Goal: Task Accomplishment & Management: Complete application form

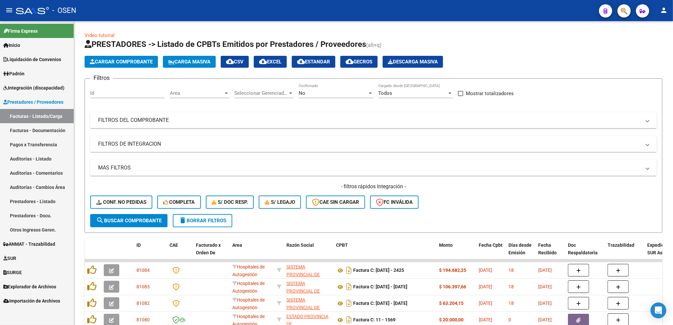
scroll to position [8, 0]
click at [315, 92] on div "No" at bounding box center [333, 93] width 69 height 6
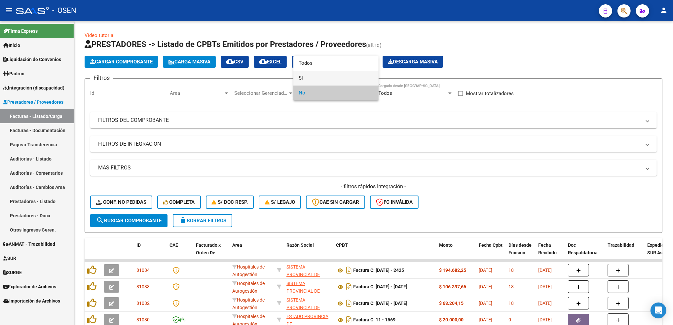
click at [315, 75] on span "Si" at bounding box center [336, 78] width 75 height 15
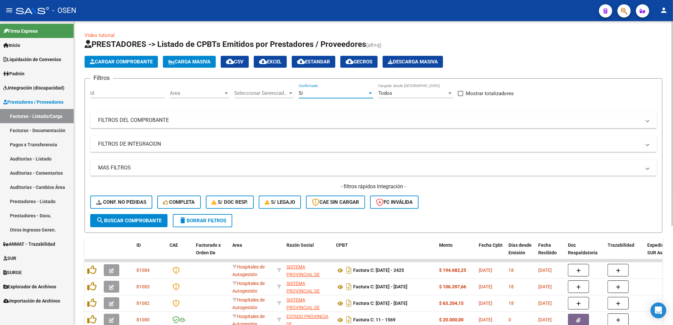
click at [199, 91] on span "Area" at bounding box center [197, 93] width 54 height 6
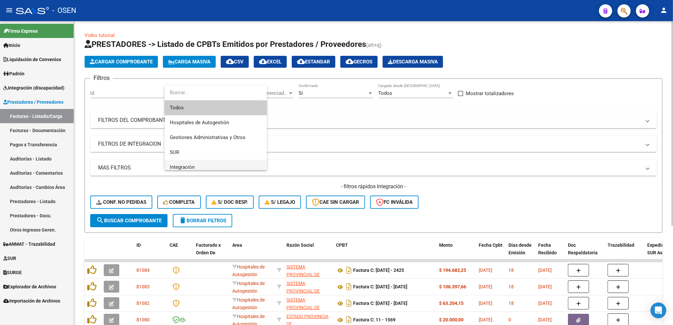
drag, startPoint x: 197, startPoint y: 168, endPoint x: 192, endPoint y: 165, distance: 5.5
click at [197, 168] on span "Integración" at bounding box center [216, 167] width 92 height 15
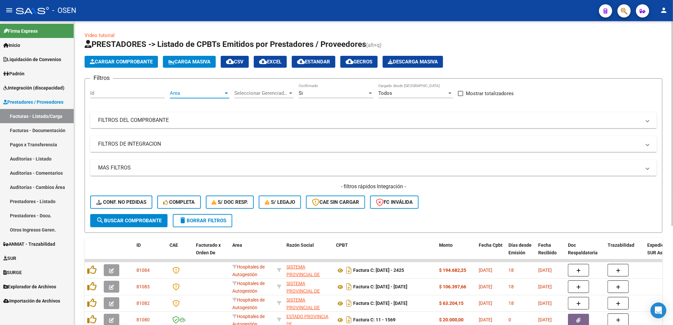
scroll to position [4, 0]
click at [143, 140] on mat-panel-title "FILTROS DE INTEGRACION" at bounding box center [369, 143] width 543 height 7
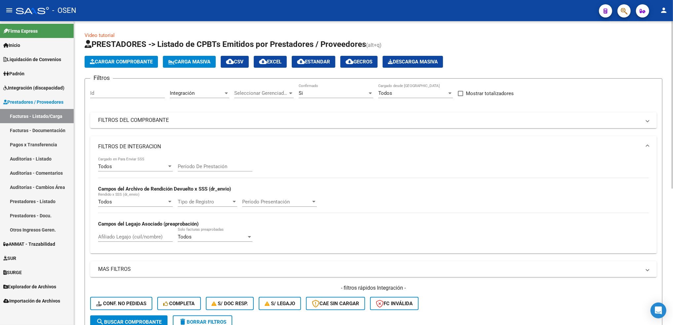
click at [129, 164] on div "Todos" at bounding box center [132, 167] width 69 height 6
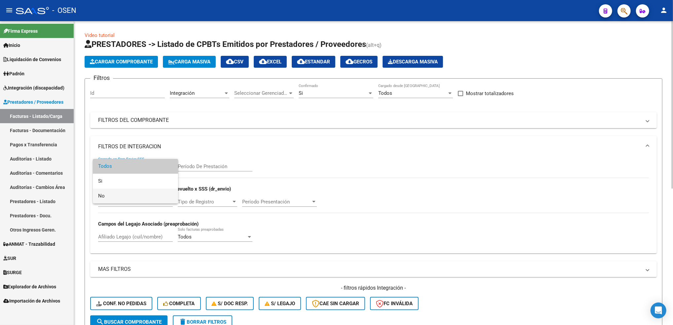
click at [119, 198] on span "No" at bounding box center [135, 196] width 75 height 15
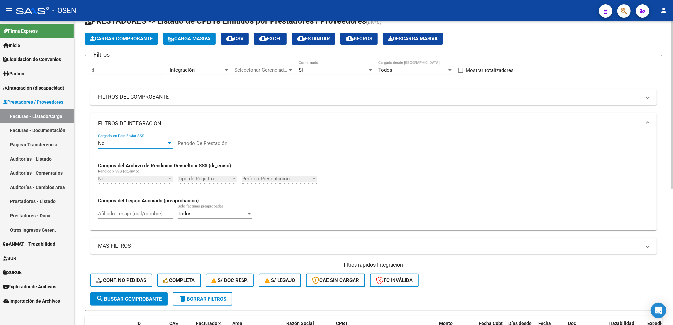
scroll to position [44, 0]
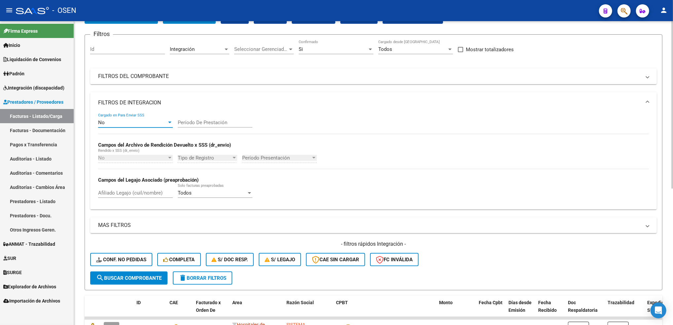
click at [147, 279] on button "search Buscar Comprobante" at bounding box center [128, 278] width 77 height 13
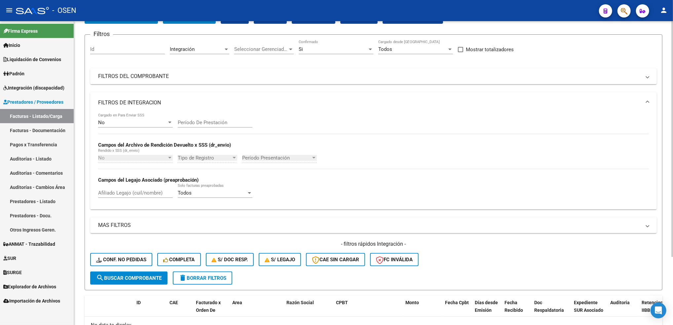
scroll to position [88, 0]
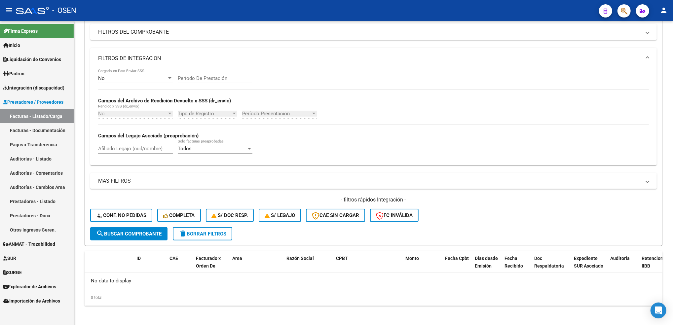
click at [45, 90] on span "Integración (discapacidad)" at bounding box center [33, 87] width 61 height 7
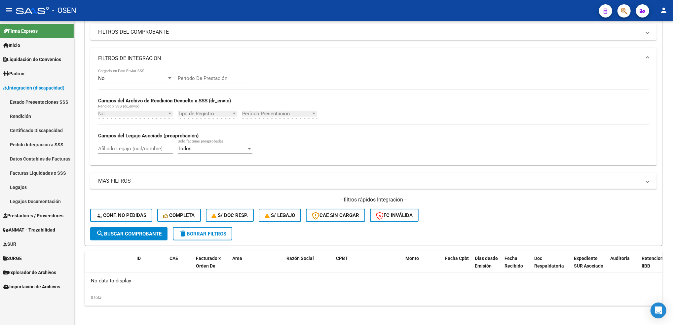
click at [34, 150] on link "Pedido Integración a SSS" at bounding box center [37, 144] width 74 height 14
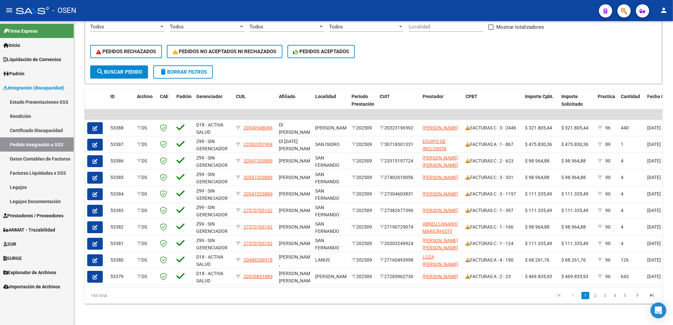
click at [34, 215] on span "Prestadores / Proveedores" at bounding box center [33, 215] width 60 height 7
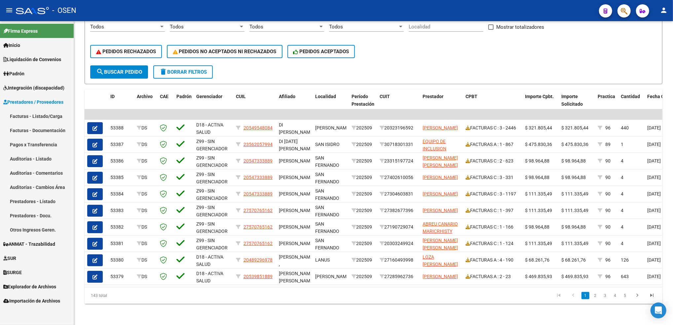
click at [44, 117] on link "Facturas - Listado/Carga" at bounding box center [37, 116] width 74 height 14
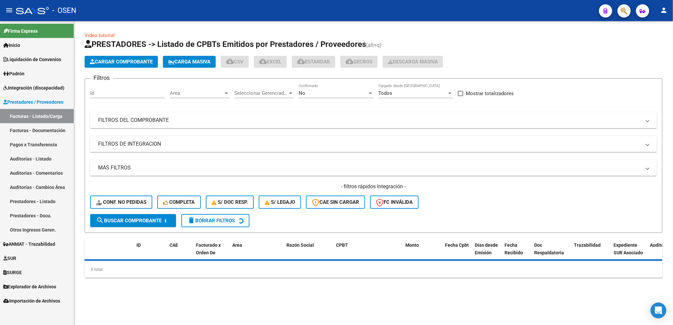
click at [133, 62] on span "Cargar Comprobante" at bounding box center [121, 62] width 63 height 6
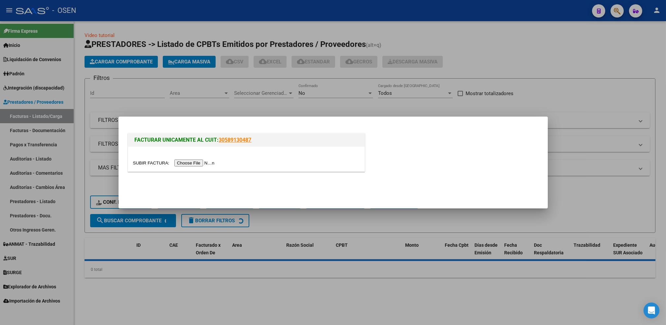
drag, startPoint x: 210, startPoint y: 98, endPoint x: 209, endPoint y: 85, distance: 13.6
click at [210, 96] on div at bounding box center [333, 162] width 666 height 325
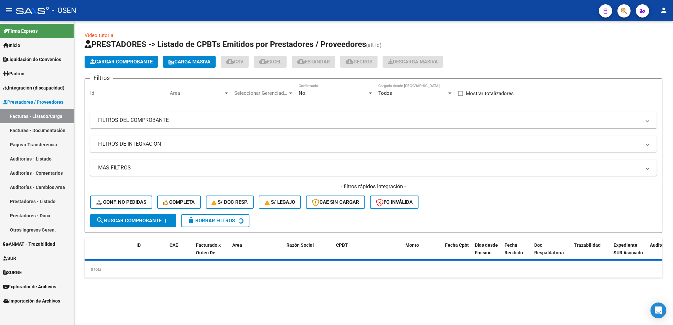
click at [208, 61] on span "Carga Masiva" at bounding box center [189, 62] width 42 height 6
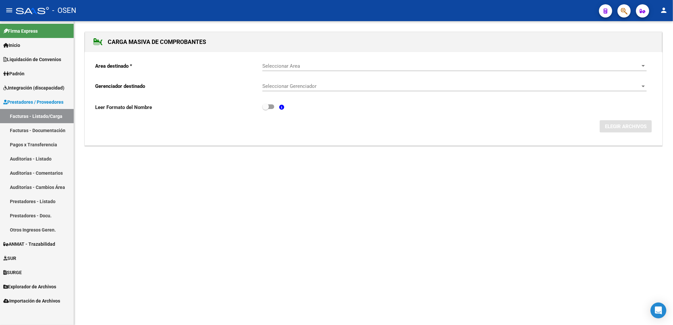
click at [287, 65] on span "Seleccionar Area" at bounding box center [451, 66] width 378 height 6
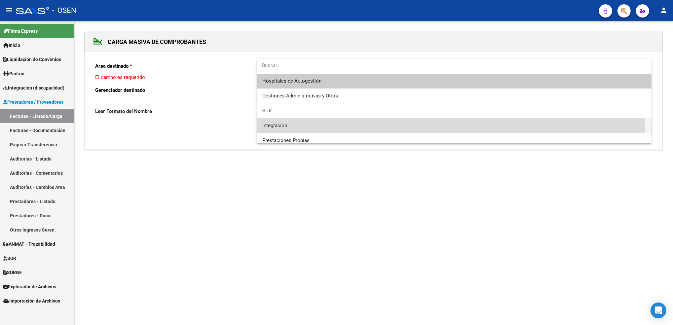
drag, startPoint x: 287, startPoint y: 65, endPoint x: 307, endPoint y: 125, distance: 62.2
click at [307, 125] on span "Integración" at bounding box center [454, 125] width 384 height 15
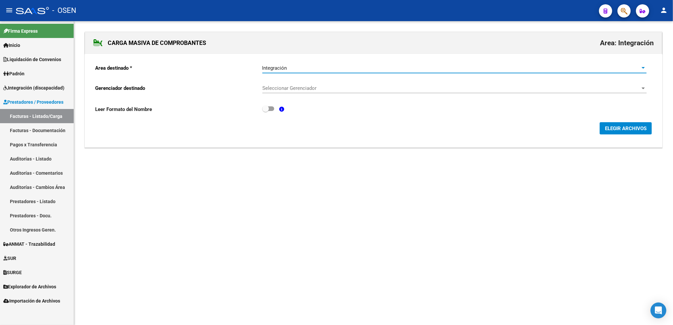
click at [288, 89] on span "Seleccionar Gerenciador" at bounding box center [451, 88] width 378 height 6
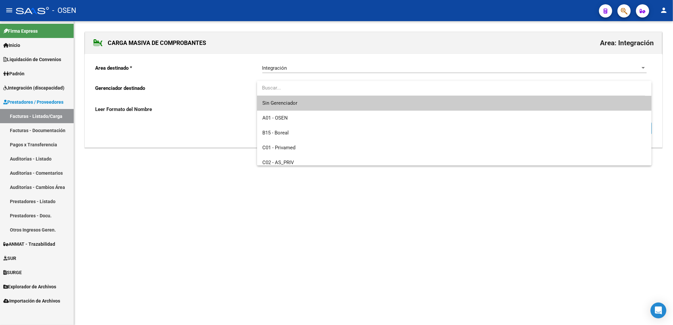
click at [184, 162] on div at bounding box center [336, 162] width 673 height 325
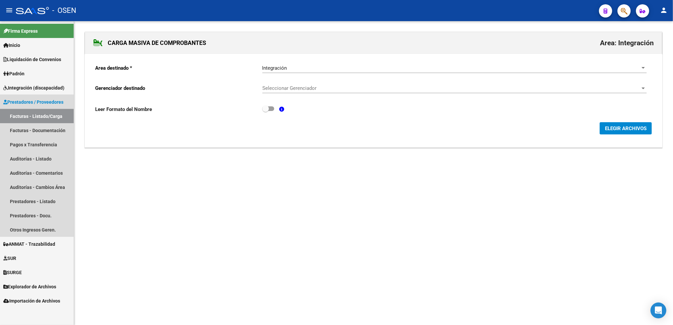
click at [48, 113] on link "Facturas - Listado/Carga" at bounding box center [37, 116] width 74 height 14
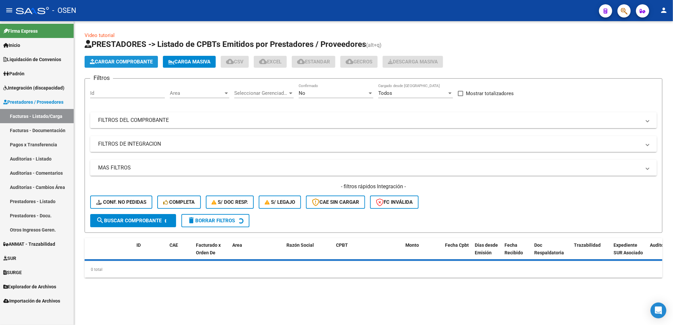
click at [144, 60] on span "Cargar Comprobante" at bounding box center [121, 62] width 63 height 6
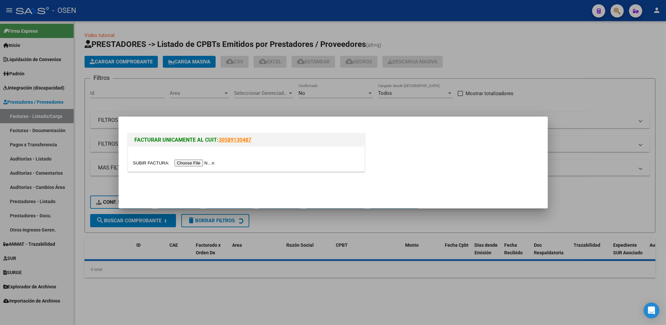
click at [193, 159] on div at bounding box center [246, 163] width 227 height 8
click at [196, 162] on input "file" at bounding box center [175, 163] width 84 height 7
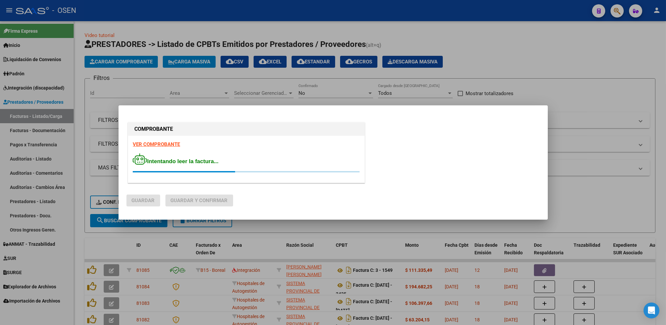
click at [159, 145] on strong "VER COMPROBANTE" at bounding box center [156, 144] width 47 height 6
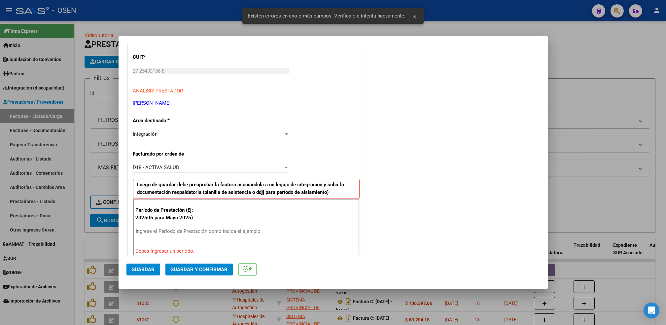
scroll to position [145, 0]
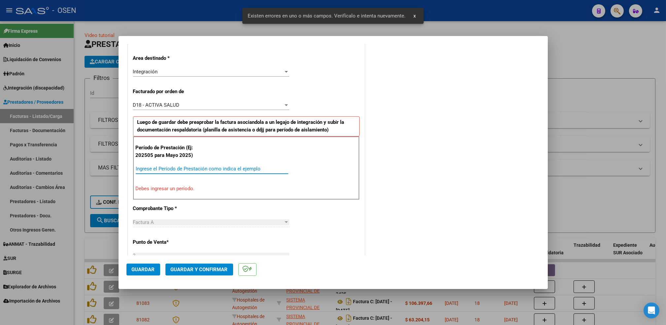
click at [167, 166] on input "Ingrese el Período de Prestación como indica el ejemplo" at bounding box center [212, 169] width 153 height 6
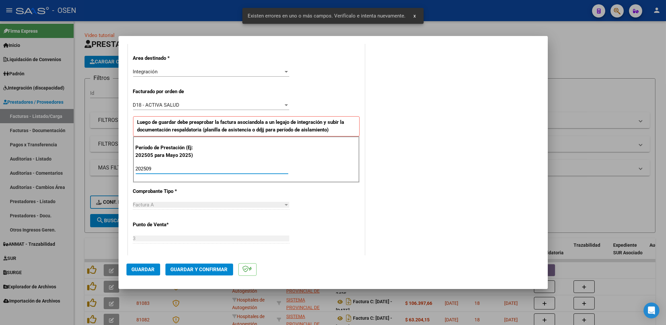
type input "202509"
click at [149, 277] on mat-dialog-actions "Guardar Guardar y Confirmar" at bounding box center [334, 268] width 414 height 26
click at [152, 270] on span "Guardar" at bounding box center [143, 270] width 23 height 6
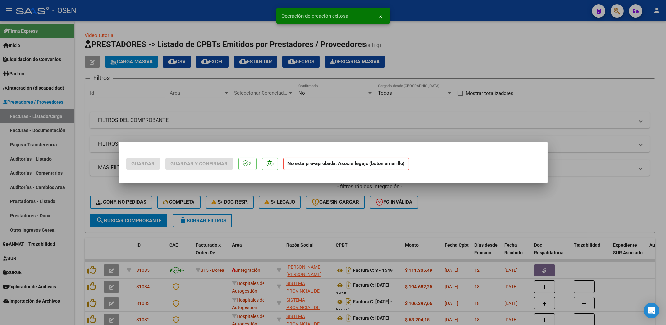
scroll to position [0, 0]
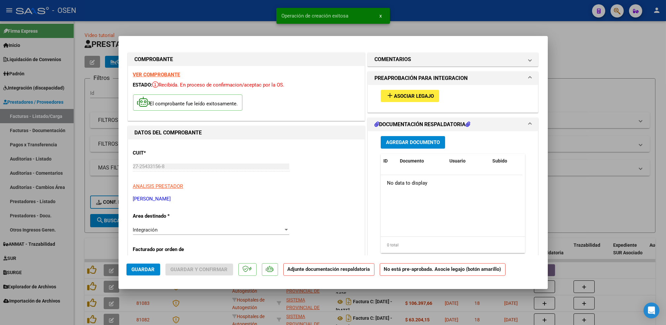
click at [420, 100] on button "add Asociar Legajo" at bounding box center [410, 96] width 58 height 12
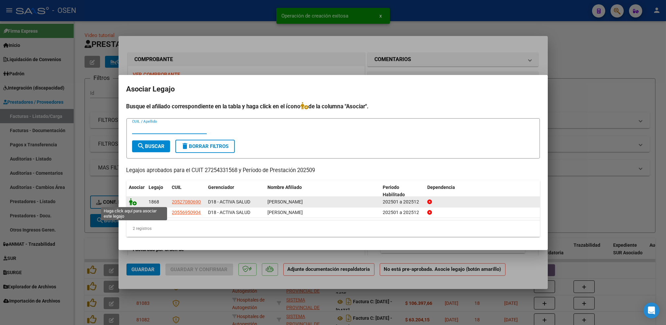
click at [131, 203] on icon at bounding box center [133, 201] width 8 height 7
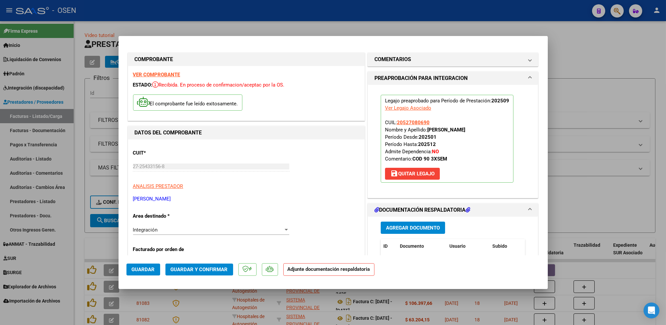
click at [425, 227] on span "Agregar Documento" at bounding box center [413, 228] width 54 height 6
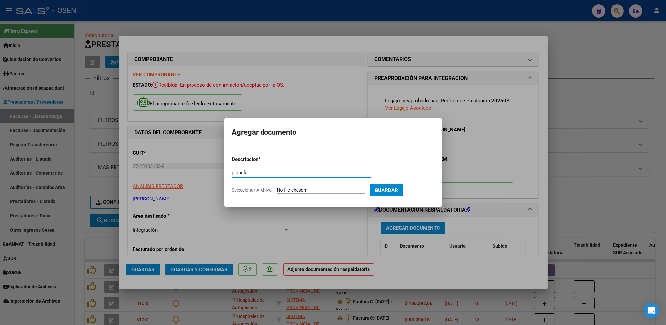
type input "planilla"
click at [277, 187] on input "Seleccionar Archivo" at bounding box center [321, 190] width 88 height 6
type input "C:\fakepath\[PERSON_NAME] SEP-25 PS.pdf"
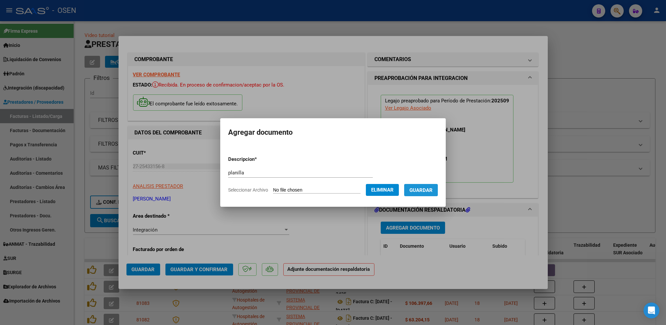
click at [425, 192] on span "Guardar" at bounding box center [421, 190] width 23 height 6
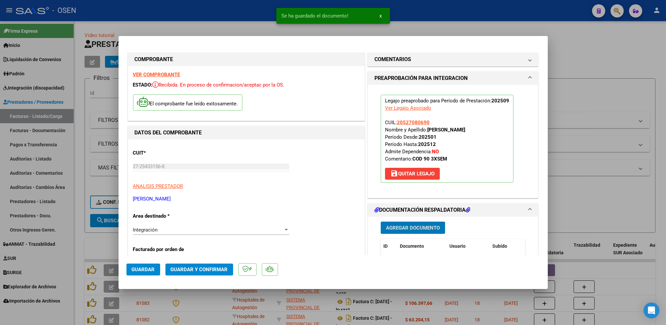
click at [143, 269] on span "Guardar" at bounding box center [143, 270] width 23 height 6
click at [81, 241] on div at bounding box center [333, 162] width 666 height 325
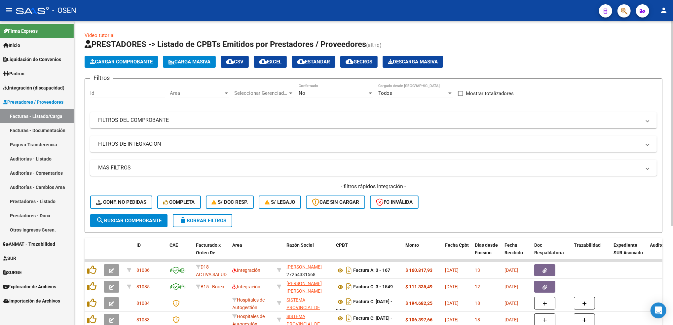
click at [137, 61] on span "Cargar Comprobante" at bounding box center [121, 62] width 63 height 6
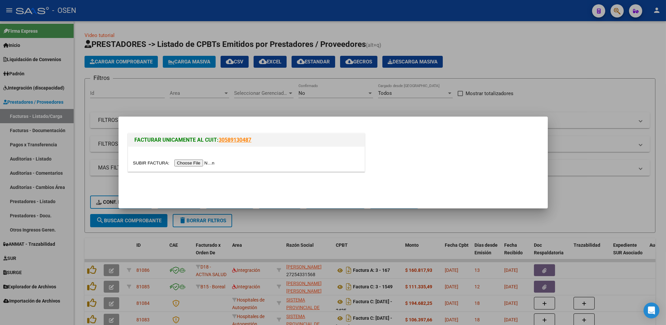
click at [186, 165] on input "file" at bounding box center [175, 163] width 84 height 7
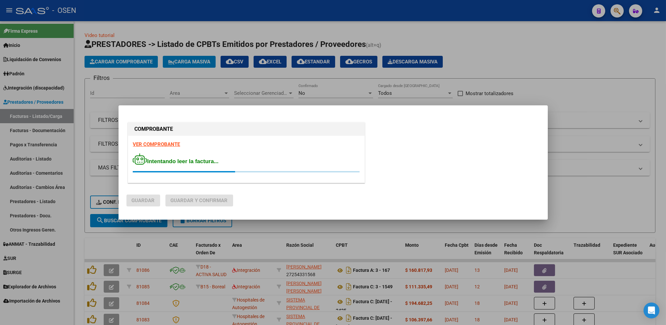
click at [157, 141] on div "VER COMPROBANTE Intentando leer la factura..." at bounding box center [246, 159] width 237 height 47
click at [159, 143] on strong "VER COMPROBANTE" at bounding box center [156, 144] width 47 height 6
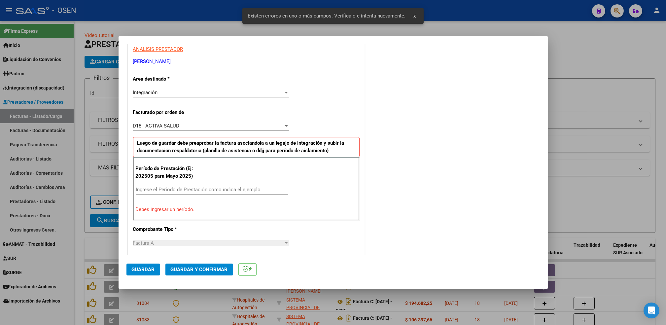
scroll to position [145, 0]
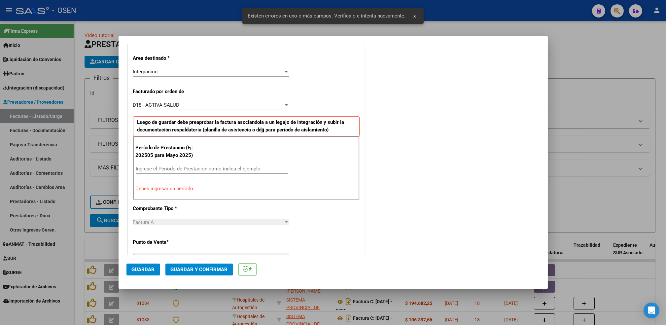
click at [192, 167] on input "Ingrese el Período de Prestación como indica el ejemplo" at bounding box center [212, 169] width 153 height 6
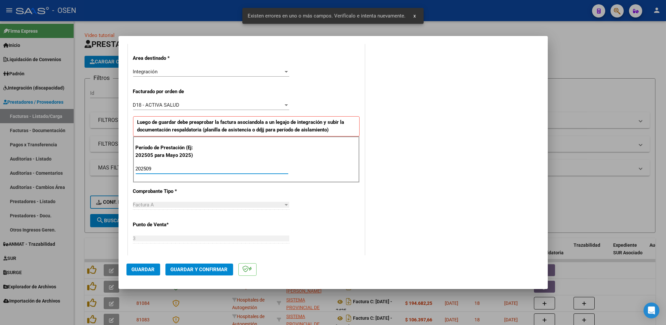
type input "202509"
click at [144, 280] on mat-dialog-actions "Guardar Guardar y Confirmar" at bounding box center [334, 268] width 414 height 26
click at [145, 271] on span "Guardar" at bounding box center [143, 270] width 23 height 6
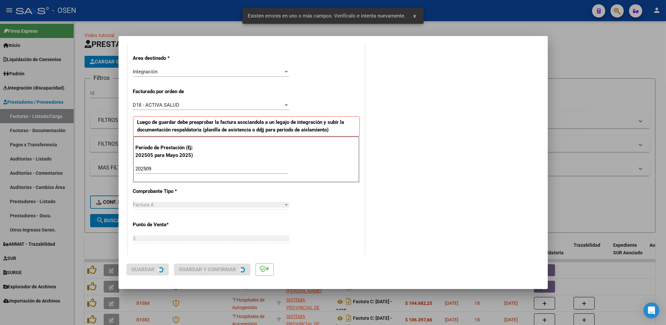
scroll to position [0, 0]
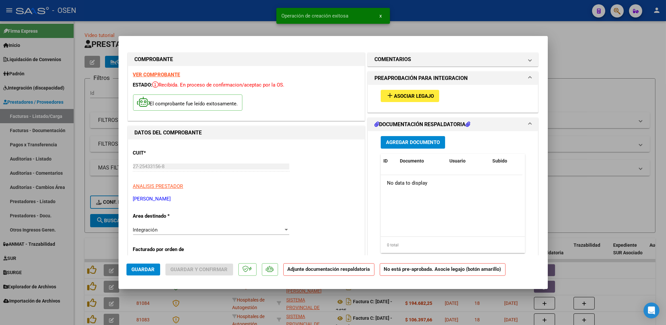
click at [421, 94] on span "Asociar Legajo" at bounding box center [414, 96] width 40 height 6
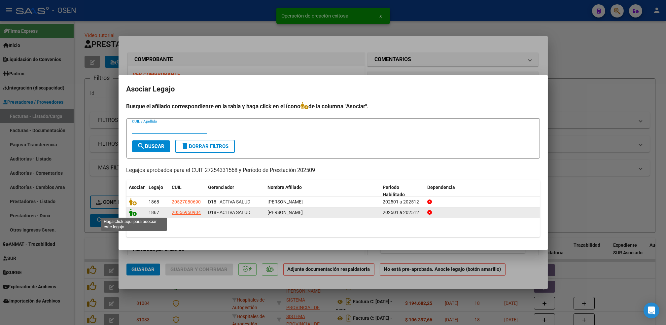
click at [133, 213] on icon at bounding box center [133, 212] width 8 height 7
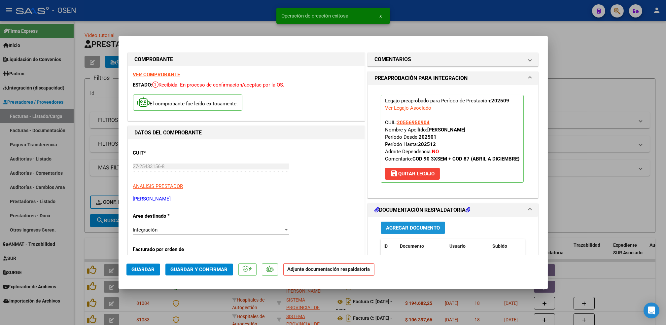
click at [419, 231] on button "Agregar Documento" at bounding box center [413, 228] width 64 height 12
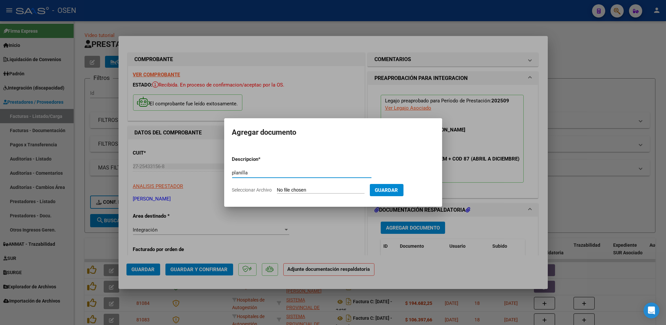
type input "planilla"
click at [277, 187] on input "Seleccionar Archivo" at bounding box center [321, 190] width 88 height 6
type input "C:\fakepath\[PERSON_NAME] SEPTIEMBRE-25 PS.pdf"
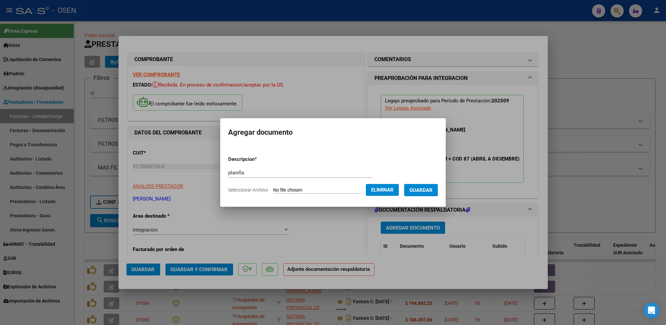
click at [424, 189] on span "Guardar" at bounding box center [421, 190] width 23 height 6
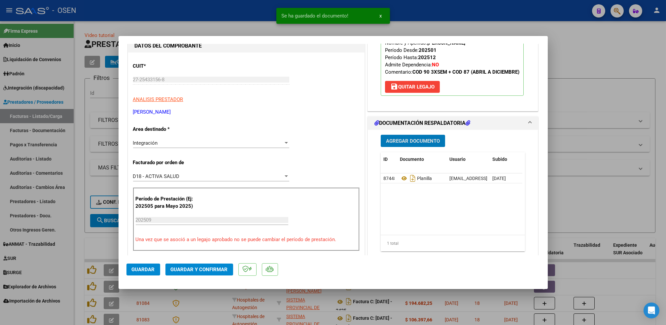
scroll to position [88, 0]
click at [150, 269] on span "Guardar" at bounding box center [143, 270] width 23 height 6
click at [77, 236] on div at bounding box center [333, 162] width 666 height 325
type input "$ 0,00"
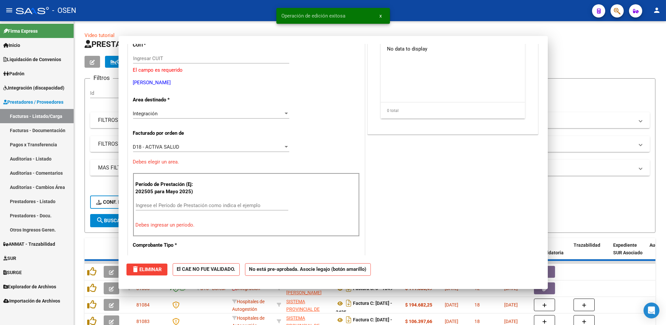
scroll to position [68, 0]
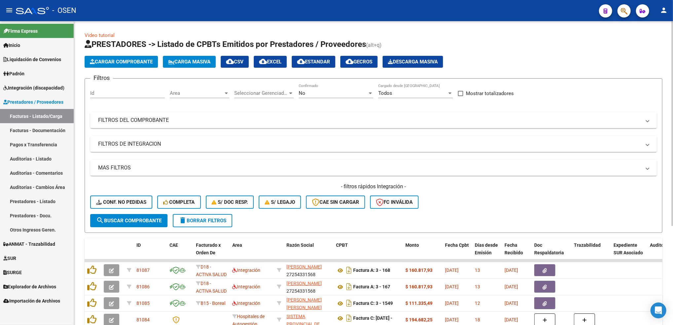
click at [152, 59] on span "Cargar Comprobante" at bounding box center [121, 62] width 63 height 6
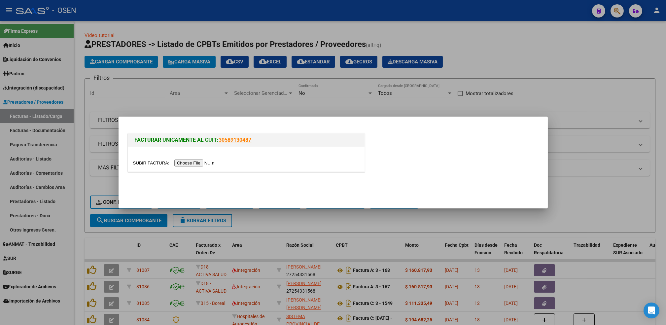
click at [193, 164] on input "file" at bounding box center [175, 163] width 84 height 7
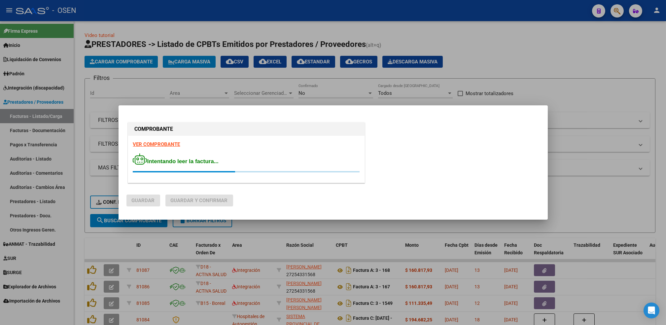
click at [162, 144] on div "COMPROBANTE VER COMPROBANTE Intentando leer la factura..." at bounding box center [247, 154] width 240 height 66
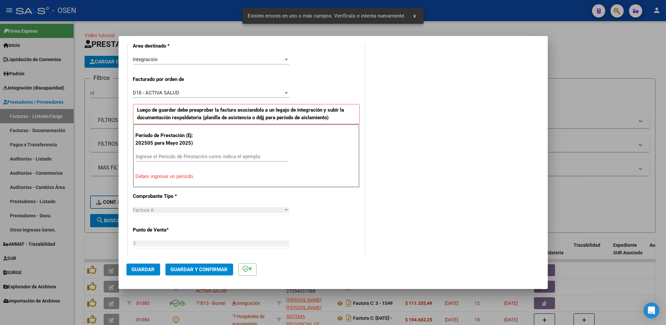
scroll to position [0, 0]
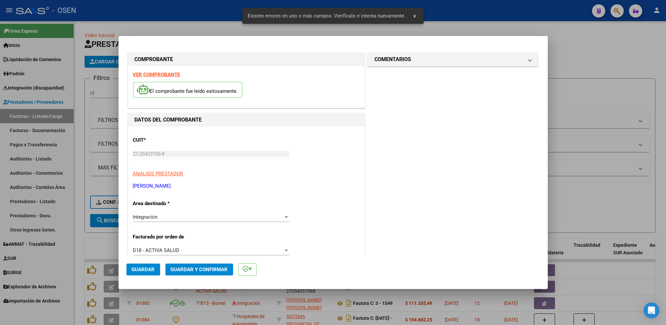
click at [162, 74] on strong "VER COMPROBANTE" at bounding box center [156, 75] width 47 height 6
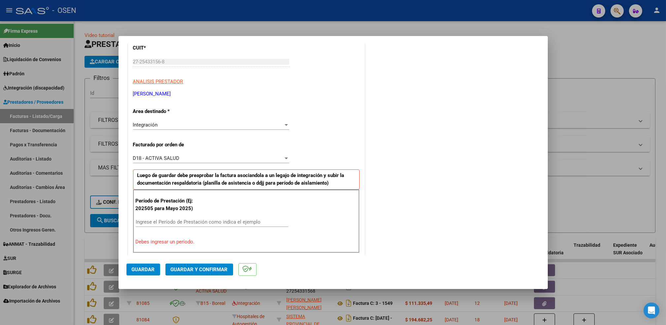
scroll to position [132, 0]
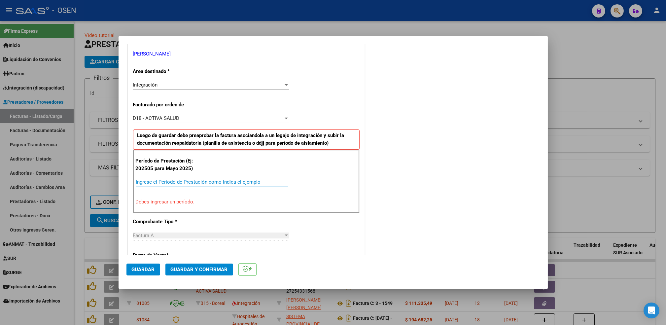
click at [178, 179] on input "Ingrese el Período de Prestación como indica el ejemplo" at bounding box center [212, 182] width 153 height 6
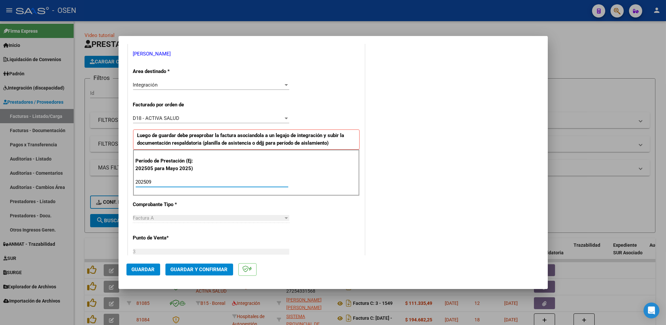
type input "202509"
click at [153, 271] on span "Guardar" at bounding box center [143, 270] width 23 height 6
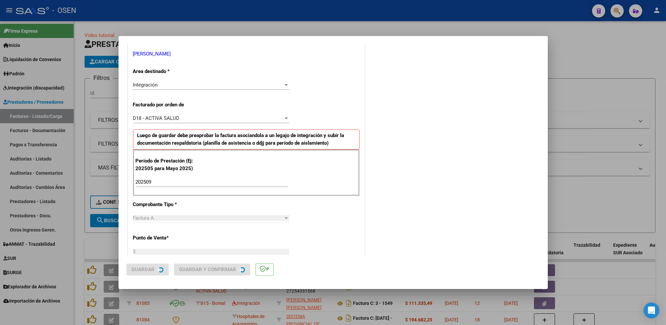
scroll to position [0, 0]
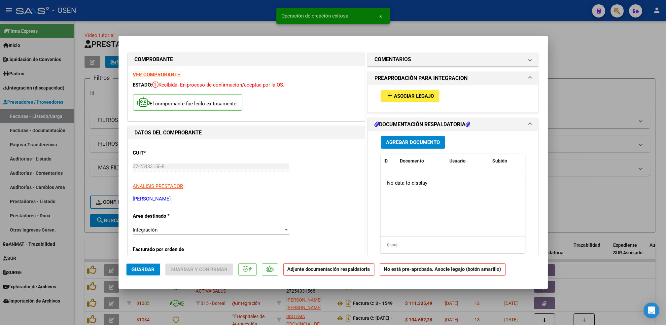
click at [415, 106] on div "add Asociar Legajo" at bounding box center [453, 96] width 155 height 22
click at [414, 102] on div "add Asociar Legajo" at bounding box center [453, 96] width 155 height 22
click at [414, 101] on button "add Asociar Legajo" at bounding box center [410, 96] width 58 height 12
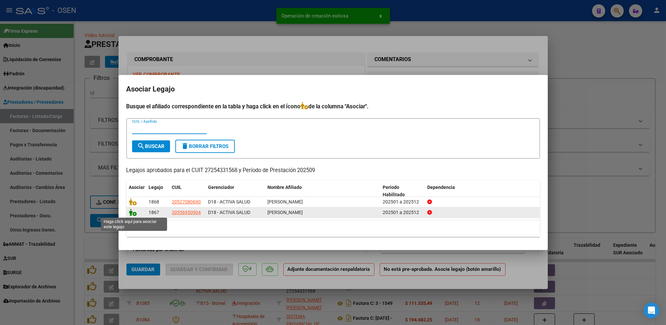
click at [133, 212] on icon at bounding box center [133, 212] width 8 height 7
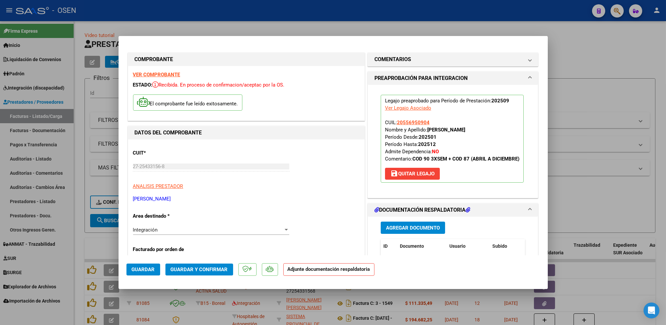
click at [399, 231] on span "Agregar Documento" at bounding box center [413, 228] width 54 height 6
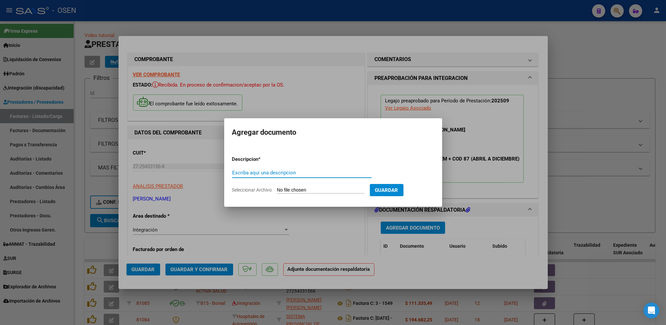
type input "p"
type input "["
type input "PLANILLA"
click at [277, 187] on input "Seleccionar Archivo" at bounding box center [321, 190] width 88 height 6
type input "C:\fakepath\[PERSON_NAME] SEP-25 M.Apoyo.pdf"
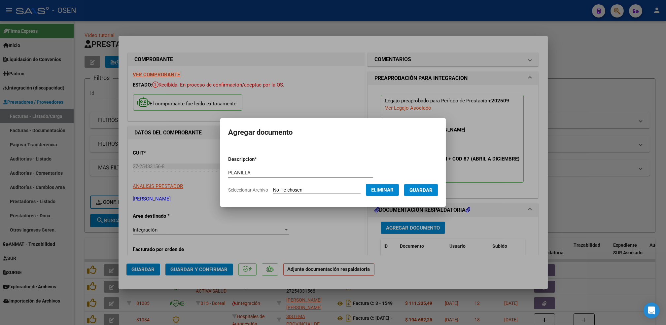
click at [435, 196] on form "Descripcion * PLANILLA Escriba aquí una descripcion Seleccionar Archivo Elimina…" at bounding box center [333, 175] width 210 height 48
click at [432, 190] on span "Guardar" at bounding box center [421, 190] width 23 height 6
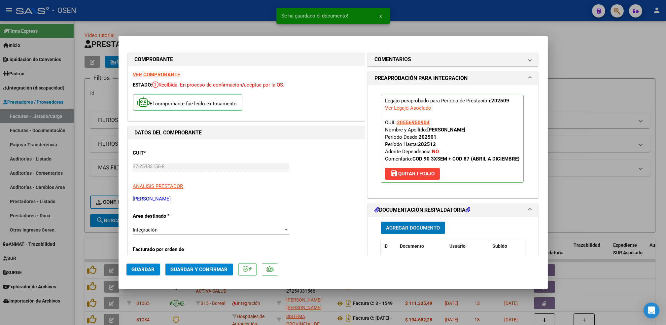
click at [145, 267] on span "Guardar" at bounding box center [143, 270] width 23 height 6
click at [80, 252] on div at bounding box center [333, 162] width 666 height 325
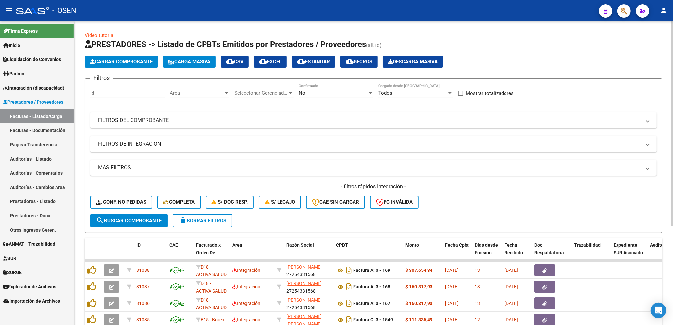
click at [139, 52] on app-list-header "PRESTADORES -> Listado de CPBTs Emitidos por Prestadores / Proveedores (alt+q) …" at bounding box center [374, 136] width 578 height 194
click at [140, 64] on button "Cargar Comprobante" at bounding box center [121, 62] width 73 height 12
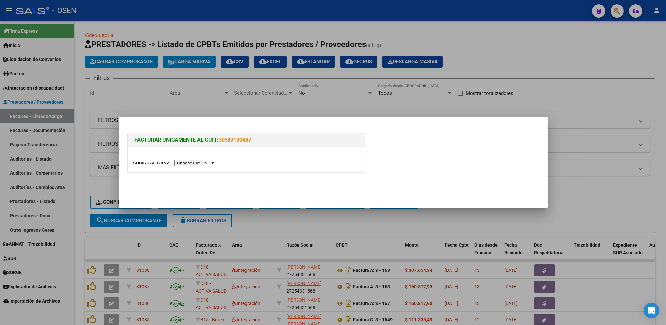
click at [198, 164] on input "file" at bounding box center [175, 163] width 84 height 7
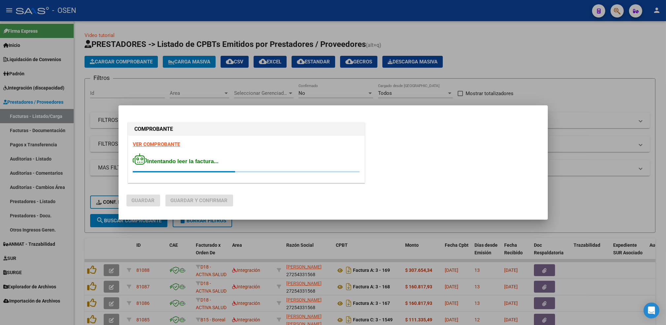
click at [157, 143] on strong "VER COMPROBANTE" at bounding box center [156, 144] width 47 height 6
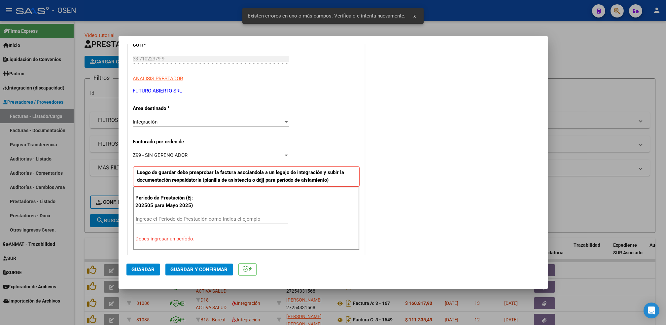
scroll to position [145, 0]
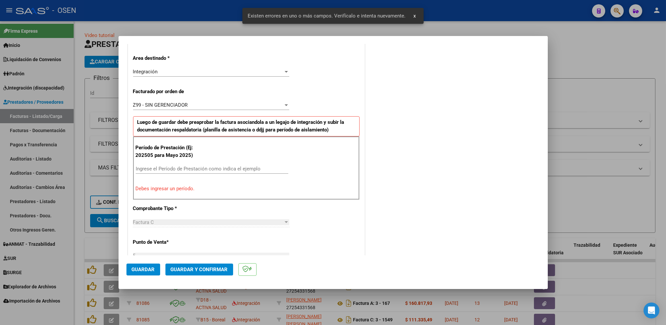
click at [177, 166] on input "Ingrese el Período de Prestación como indica el ejemplo" at bounding box center [212, 169] width 153 height 6
type input "-2"
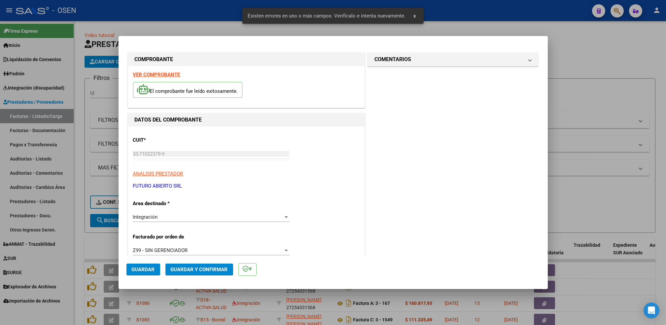
scroll to position [88, 0]
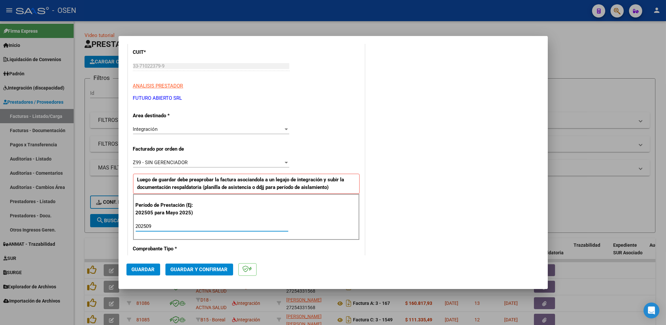
type input "202509"
click at [153, 269] on span "Guardar" at bounding box center [143, 270] width 23 height 6
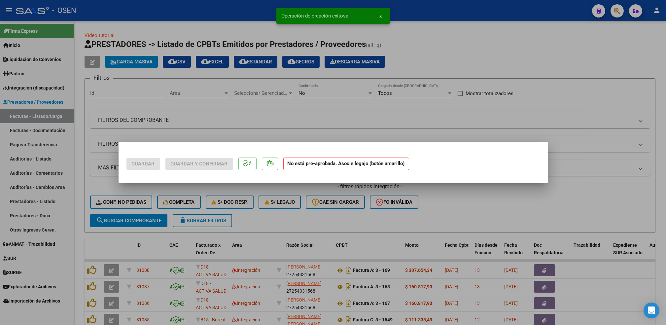
scroll to position [0, 0]
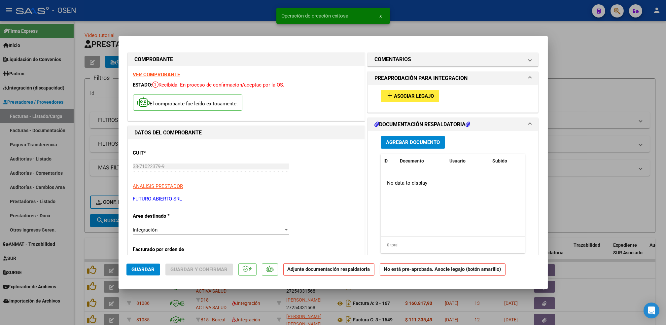
click at [432, 100] on button "add Asociar Legajo" at bounding box center [410, 96] width 58 height 12
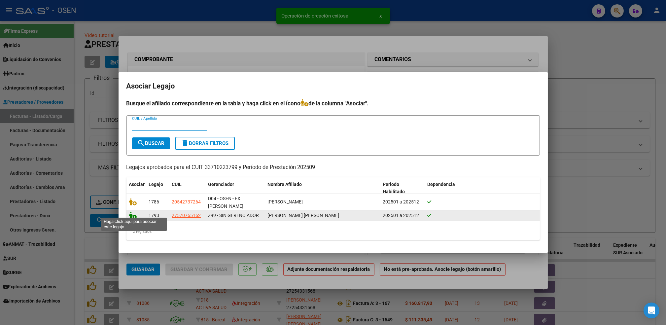
click at [133, 212] on icon at bounding box center [133, 215] width 8 height 7
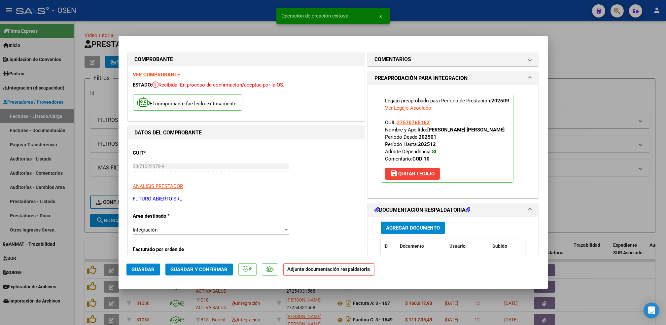
click at [424, 231] on button "Agregar Documento" at bounding box center [413, 228] width 64 height 12
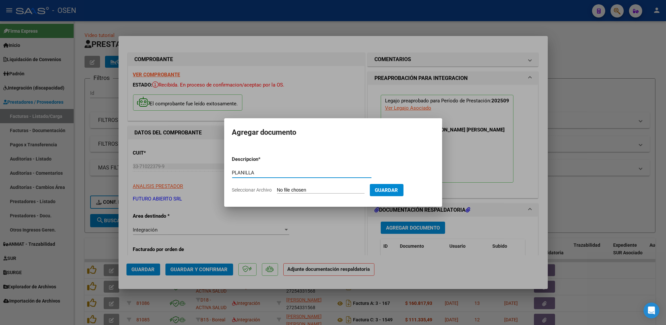
type input "PLANILLA"
click at [277, 187] on input "Seleccionar Archivo" at bounding box center [321, 190] width 88 height 6
type input "C:\fakepath\Asistencia [DATE] [PERSON_NAME][GEOGRAPHIC_DATA]pdf"
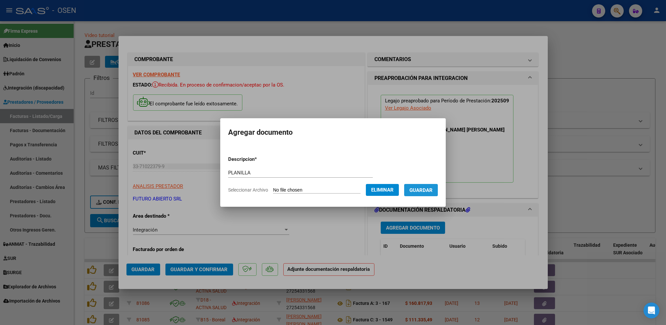
click at [425, 191] on span "Guardar" at bounding box center [421, 190] width 23 height 6
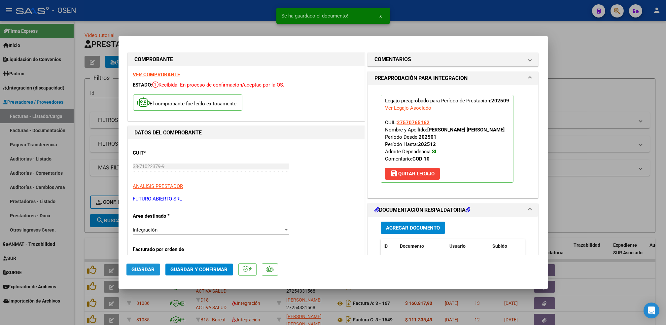
click at [154, 273] on button "Guardar" at bounding box center [144, 270] width 34 height 12
click at [81, 248] on div at bounding box center [333, 162] width 666 height 325
type input "$ 0,00"
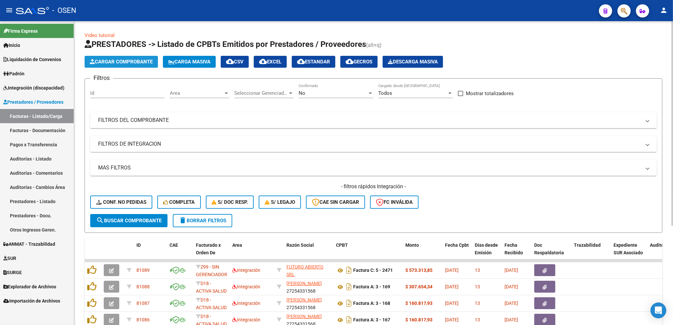
click at [137, 60] on span "Cargar Comprobante" at bounding box center [121, 62] width 63 height 6
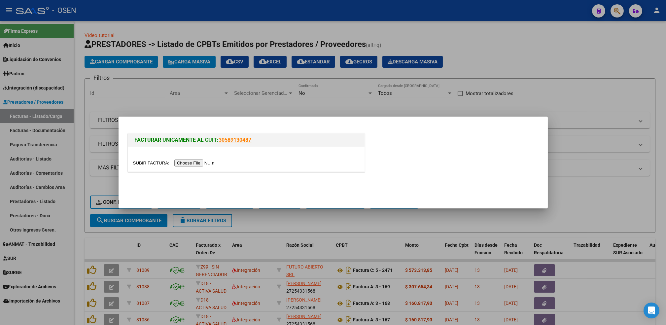
click at [199, 163] on input "file" at bounding box center [175, 163] width 84 height 7
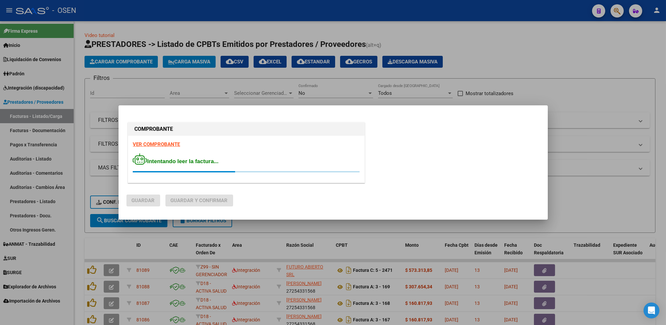
click at [158, 144] on strong "VER COMPROBANTE" at bounding box center [156, 144] width 47 height 6
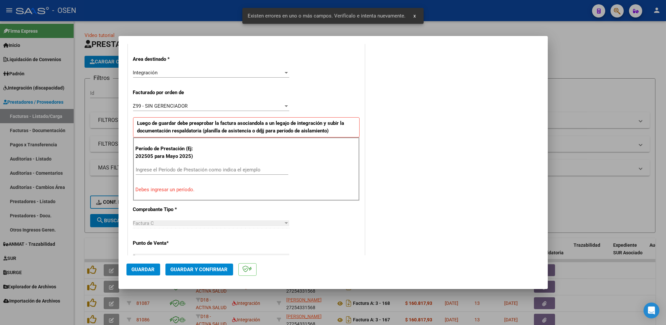
scroll to position [145, 0]
click at [178, 168] on input "Ingrese el Período de Prestación como indica el ejemplo" at bounding box center [212, 169] width 153 height 6
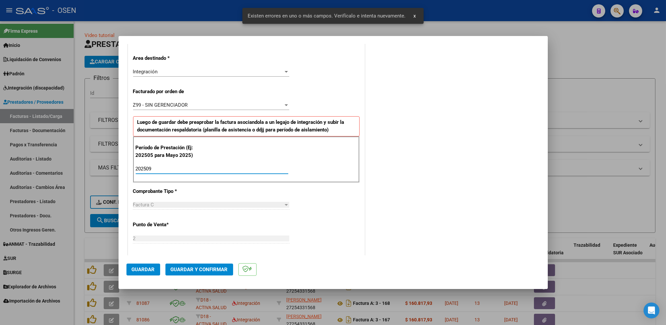
type input "202509"
click at [137, 271] on span "Guardar" at bounding box center [143, 270] width 23 height 6
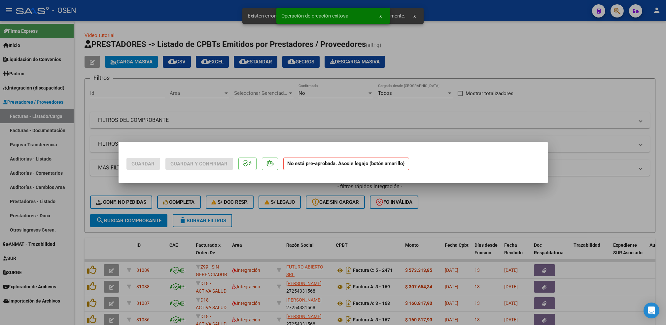
scroll to position [0, 0]
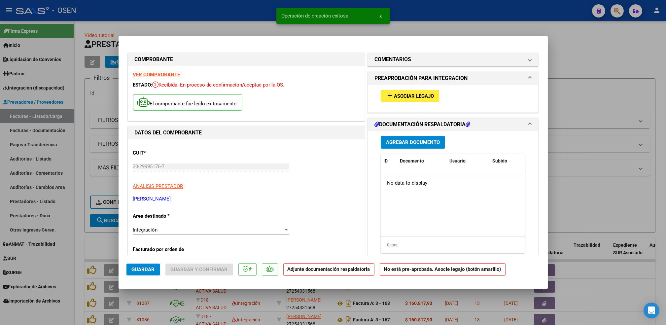
click at [416, 97] on span "Asociar Legajo" at bounding box center [414, 96] width 40 height 6
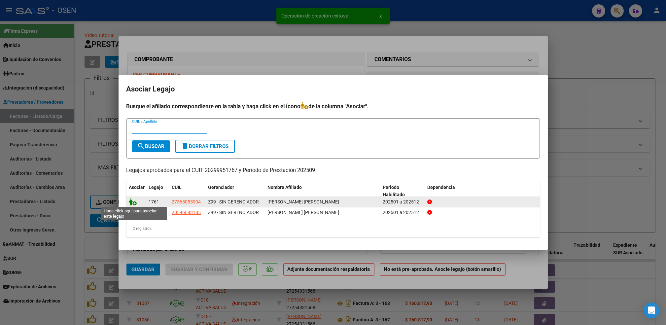
click at [131, 203] on icon at bounding box center [133, 201] width 8 height 7
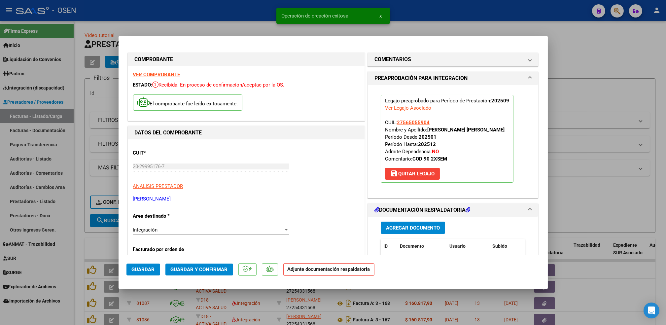
click at [419, 229] on span "Agregar Documento" at bounding box center [413, 228] width 54 height 6
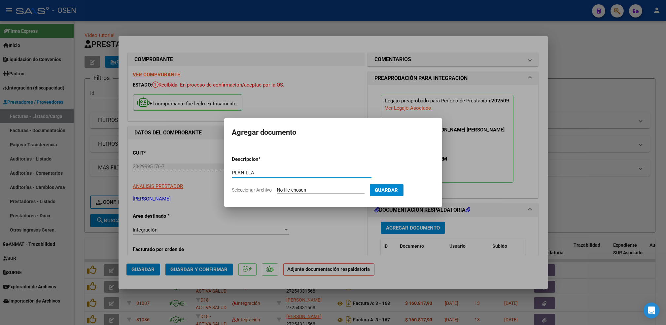
type input "PLANILLA"
click at [277, 187] on input "Seleccionar Archivo" at bounding box center [321, 190] width 88 height 6
type input "C:\fakepath\[DATE] (1).jpg"
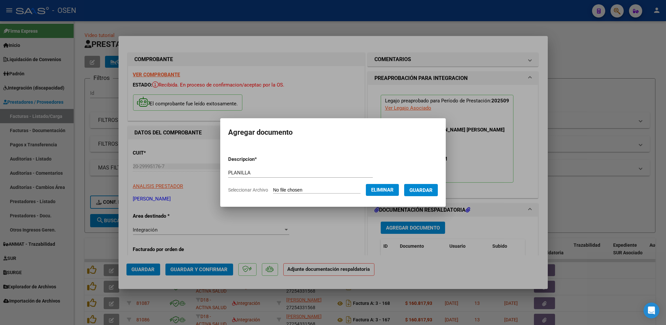
click at [429, 193] on button "Guardar" at bounding box center [421, 190] width 34 height 12
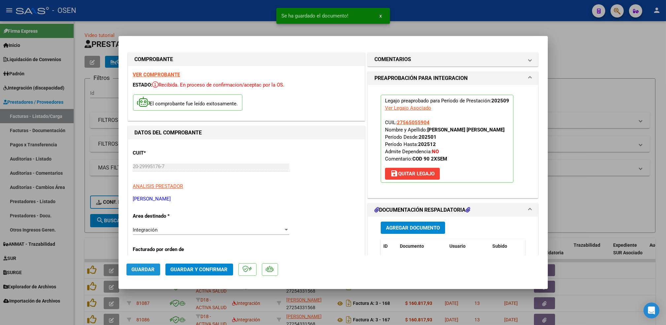
click at [143, 271] on span "Guardar" at bounding box center [143, 270] width 23 height 6
click at [80, 242] on div at bounding box center [333, 162] width 666 height 325
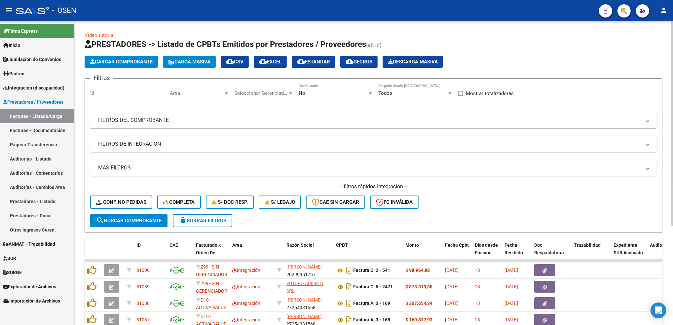
click at [136, 61] on span "Cargar Comprobante" at bounding box center [121, 62] width 63 height 6
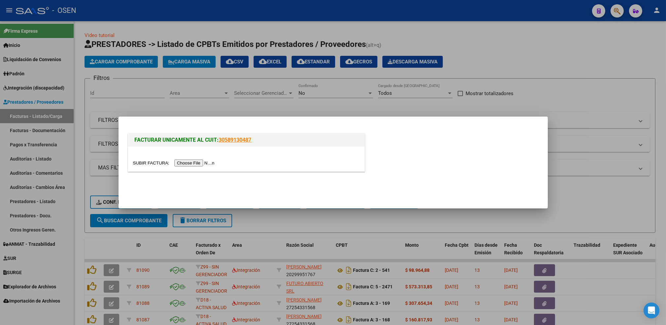
click at [188, 163] on input "file" at bounding box center [175, 163] width 84 height 7
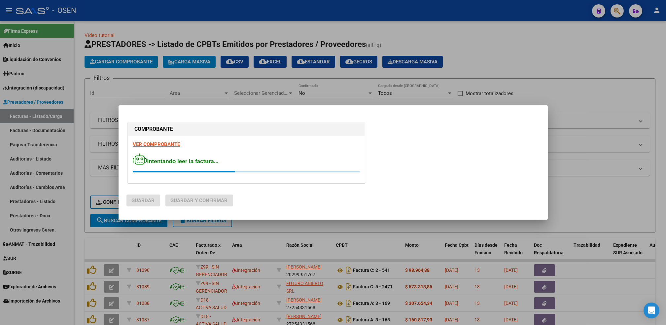
click at [157, 144] on strong "VER COMPROBANTE" at bounding box center [156, 144] width 47 height 6
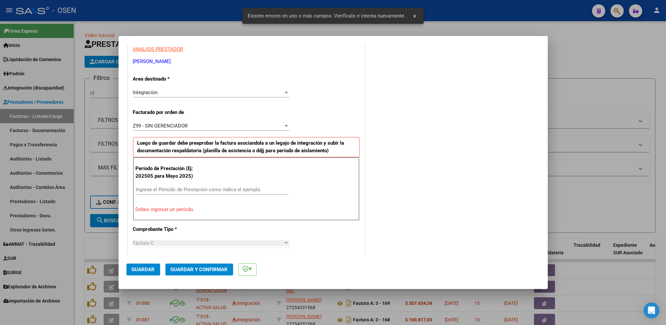
scroll to position [145, 0]
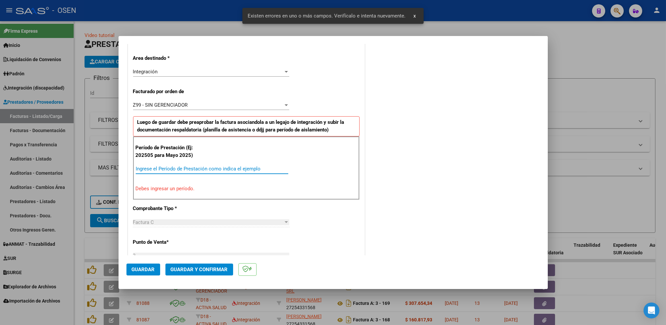
click at [165, 166] on input "Ingrese el Período de Prestación como indica el ejemplo" at bounding box center [212, 169] width 153 height 6
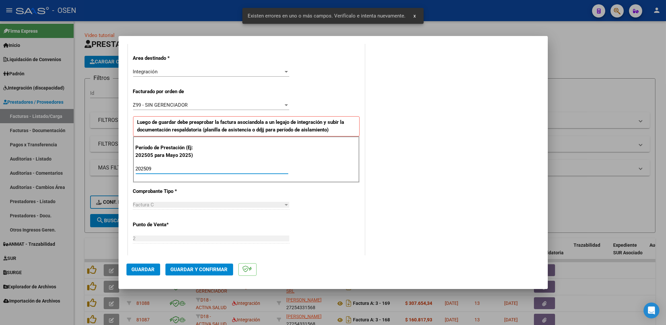
type input "202509"
click at [143, 268] on span "Guardar" at bounding box center [143, 270] width 23 height 6
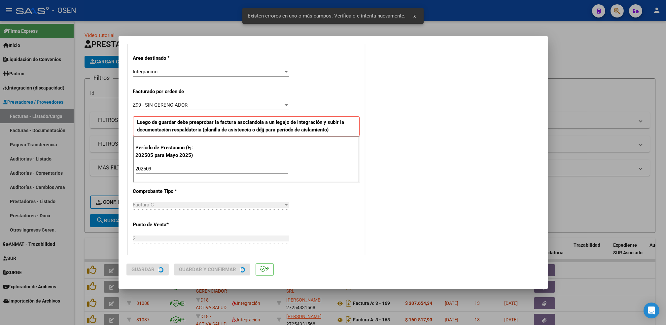
scroll to position [0, 0]
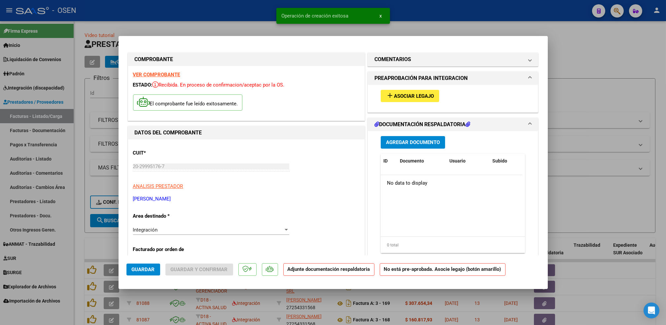
click at [435, 95] on button "add Asociar Legajo" at bounding box center [410, 96] width 58 height 12
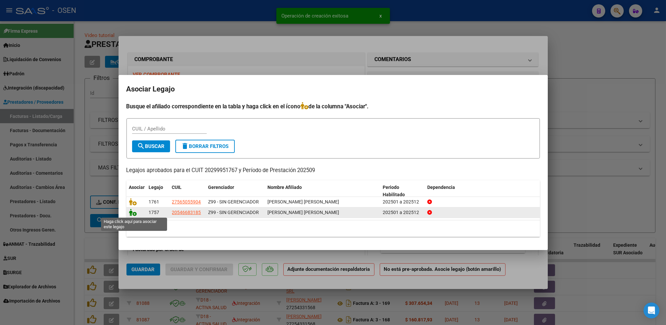
click at [133, 213] on icon at bounding box center [133, 212] width 8 height 7
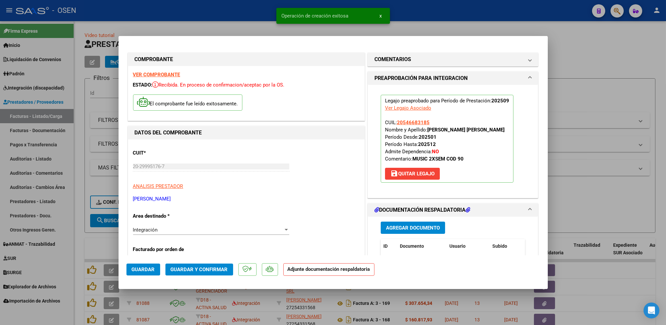
click at [414, 221] on div "Agregar Documento ID Documento Usuario Subido Acción No data to display 0 total…" at bounding box center [453, 283] width 155 height 132
click at [408, 225] on button "Agregar Documento" at bounding box center [413, 228] width 64 height 12
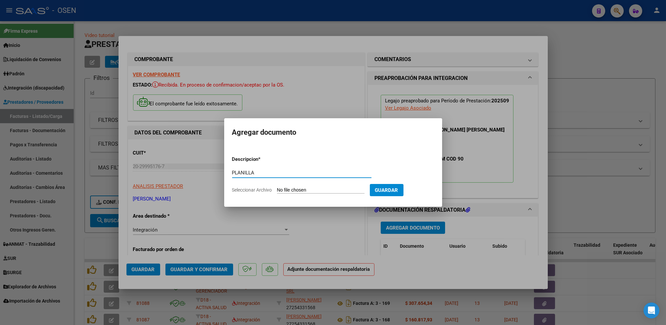
type input "PLANILLA"
click at [277, 187] on input "Seleccionar Archivo" at bounding box center [321, 190] width 88 height 6
type input "C:\fakepath\[DATE] (2).jpg"
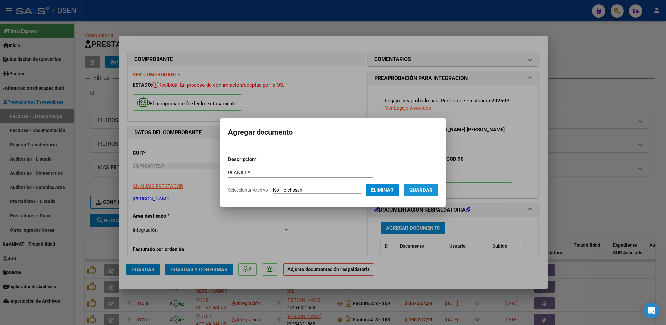
click at [429, 195] on button "Guardar" at bounding box center [421, 190] width 34 height 12
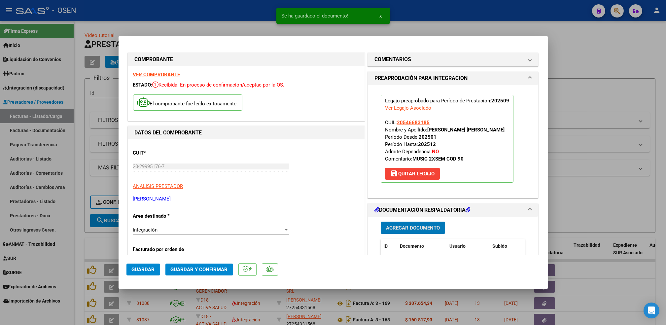
click at [152, 270] on span "Guardar" at bounding box center [143, 270] width 23 height 6
click at [77, 233] on div at bounding box center [333, 162] width 666 height 325
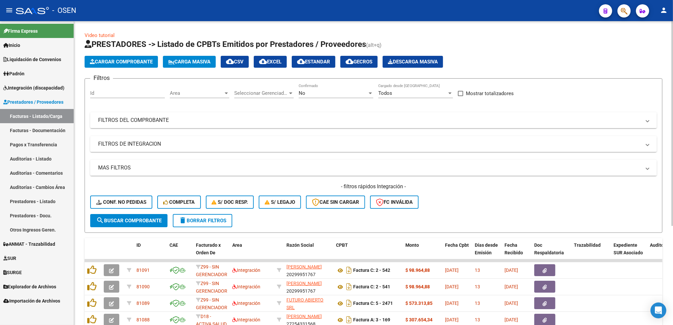
click at [146, 59] on span "Cargar Comprobante" at bounding box center [121, 62] width 63 height 6
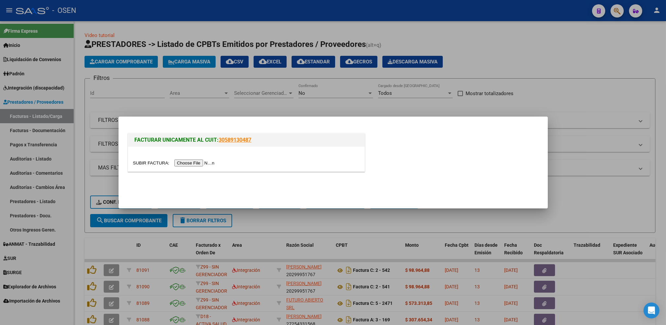
click at [186, 163] on input "file" at bounding box center [175, 163] width 84 height 7
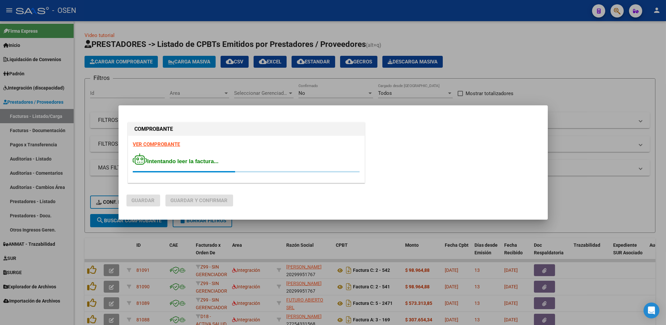
click at [165, 144] on strong "VER COMPROBANTE" at bounding box center [156, 144] width 47 height 6
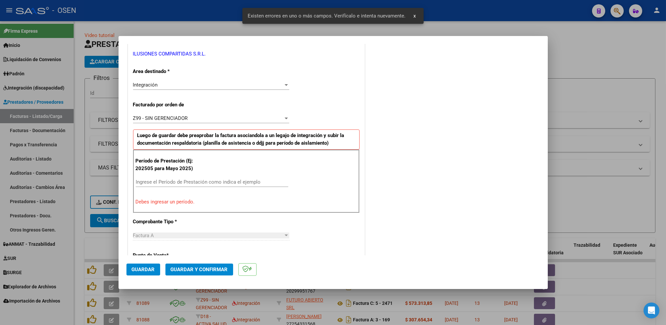
scroll to position [145, 0]
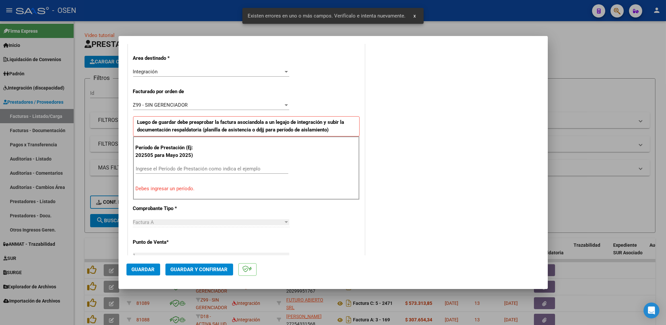
click at [180, 171] on input "Ingrese el Período de Prestación como indica el ejemplo" at bounding box center [212, 169] width 153 height 6
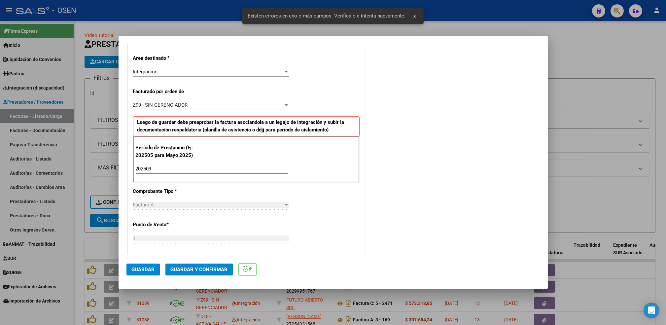
type input "202509"
click at [150, 272] on span "Guardar" at bounding box center [143, 270] width 23 height 6
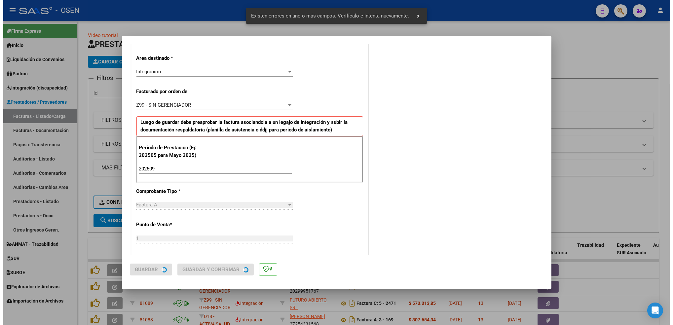
scroll to position [0, 0]
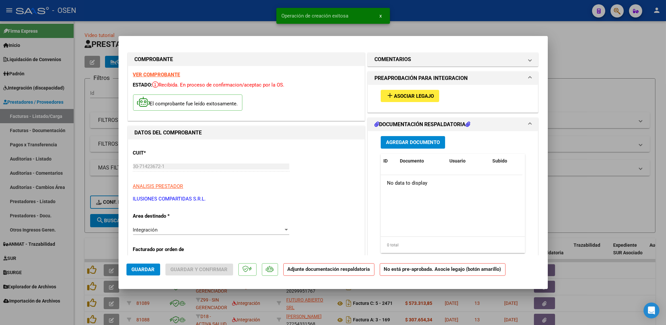
click at [429, 97] on span "Asociar Legajo" at bounding box center [414, 96] width 40 height 6
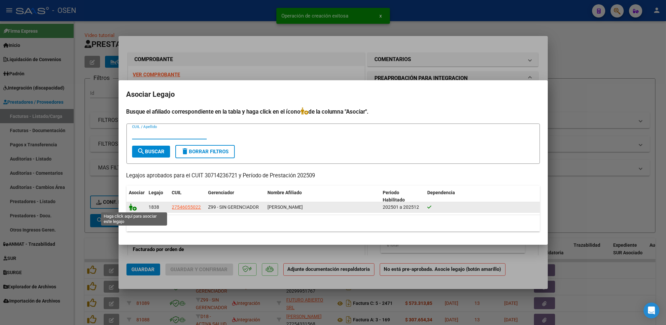
click at [131, 207] on icon at bounding box center [133, 206] width 8 height 7
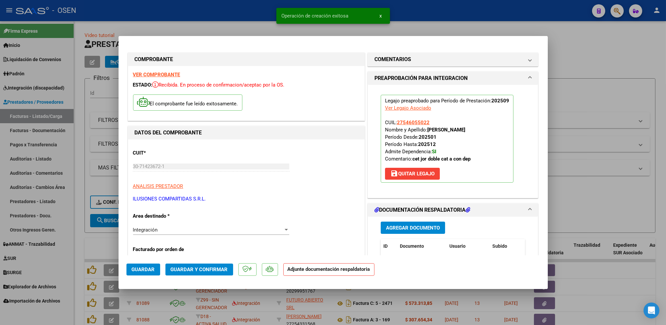
click at [413, 225] on span "Agregar Documento" at bounding box center [413, 228] width 54 height 6
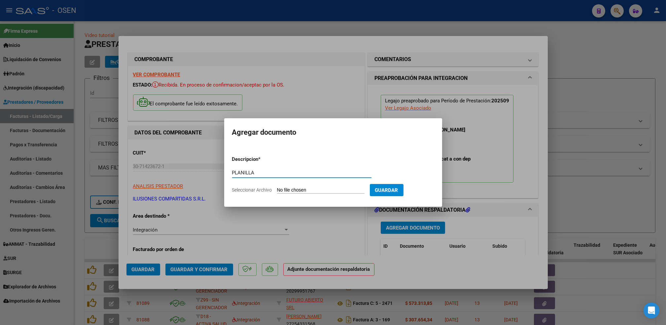
type input "PLANILLA"
click at [277, 187] on input "Seleccionar Archivo" at bounding box center [321, 190] width 88 height 6
type input "C:\fakepath\[PERSON_NAME] PRESENTE SEPTIEMBRE.pdf"
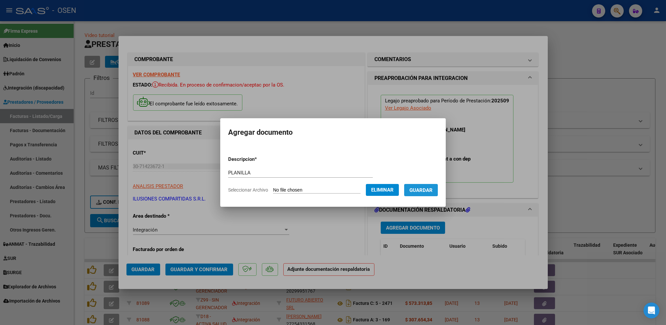
click at [423, 192] on span "Guardar" at bounding box center [421, 190] width 23 height 6
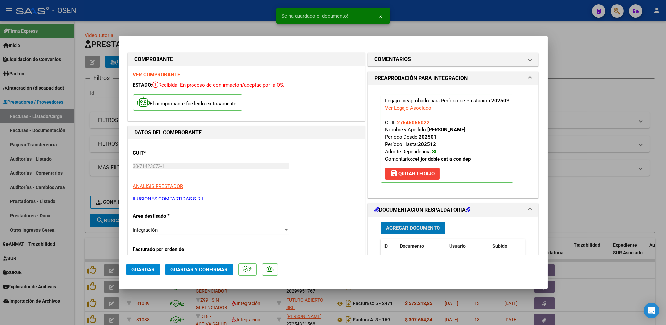
click at [151, 273] on button "Guardar" at bounding box center [144, 270] width 34 height 12
click at [81, 248] on div at bounding box center [333, 162] width 666 height 325
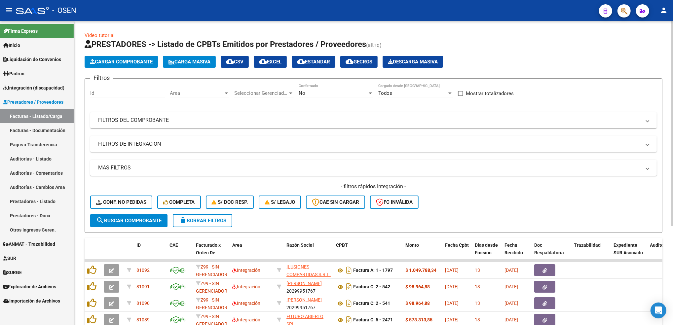
click at [323, 95] on div "No" at bounding box center [333, 93] width 69 height 6
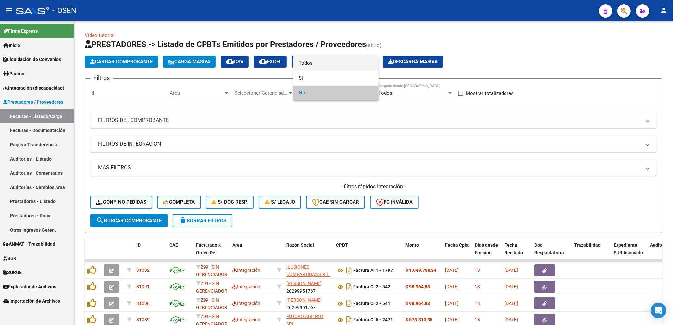
click at [320, 65] on span "Todos" at bounding box center [336, 63] width 75 height 15
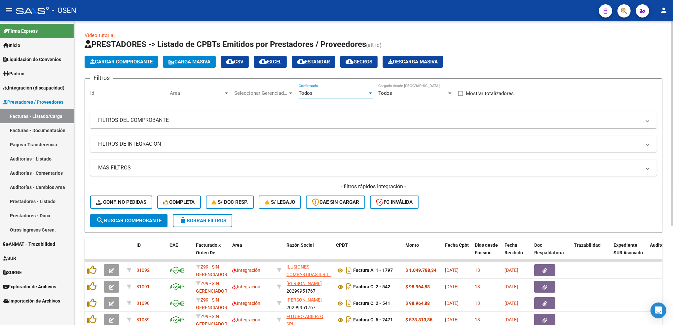
click at [309, 113] on mat-expansion-panel-header "FILTROS DEL COMPROBANTE" at bounding box center [373, 120] width 566 height 16
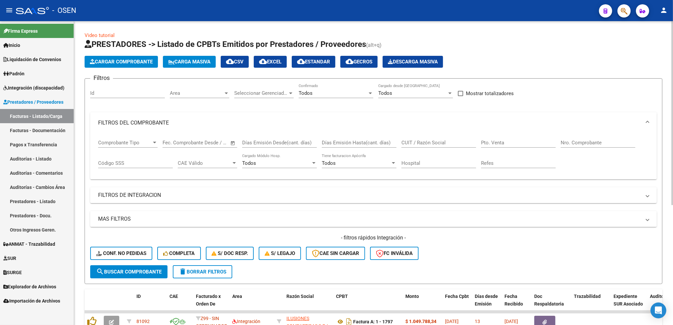
click at [567, 142] on input "Nro. Comprobante" at bounding box center [598, 143] width 75 height 6
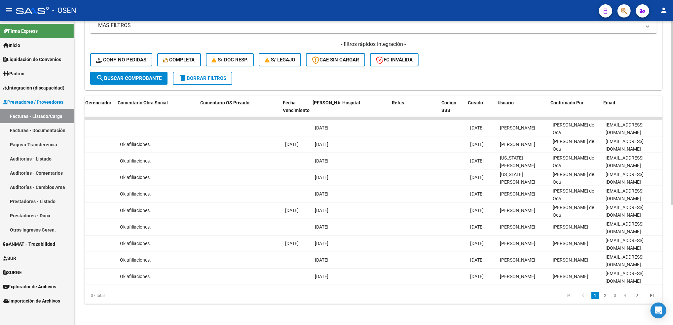
scroll to position [0, 1125]
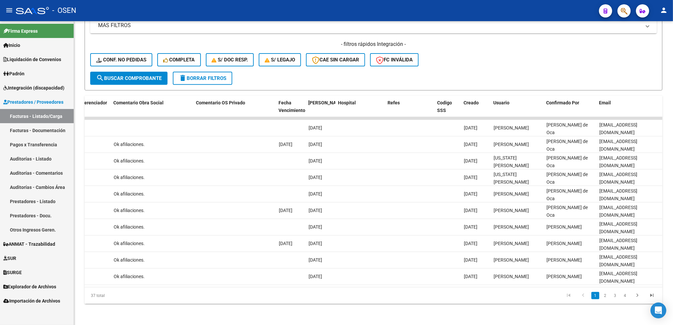
type input "503"
